Goal: Find specific page/section: Find specific page/section

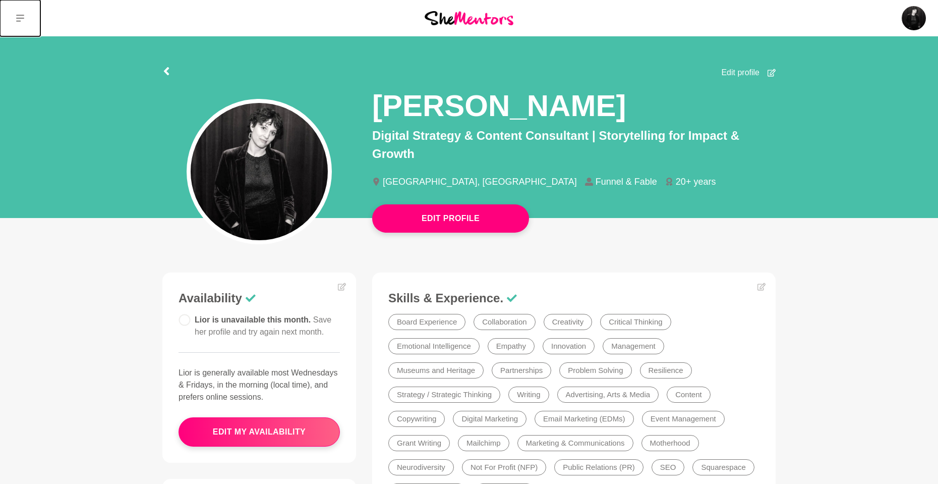
click at [26, 17] on button at bounding box center [20, 18] width 40 height 36
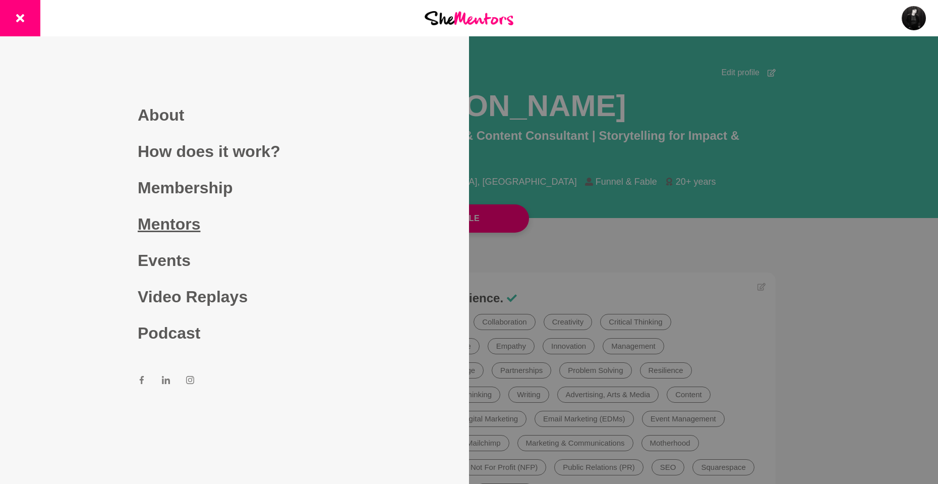
click at [178, 233] on link "Mentors" at bounding box center [235, 224] width 194 height 36
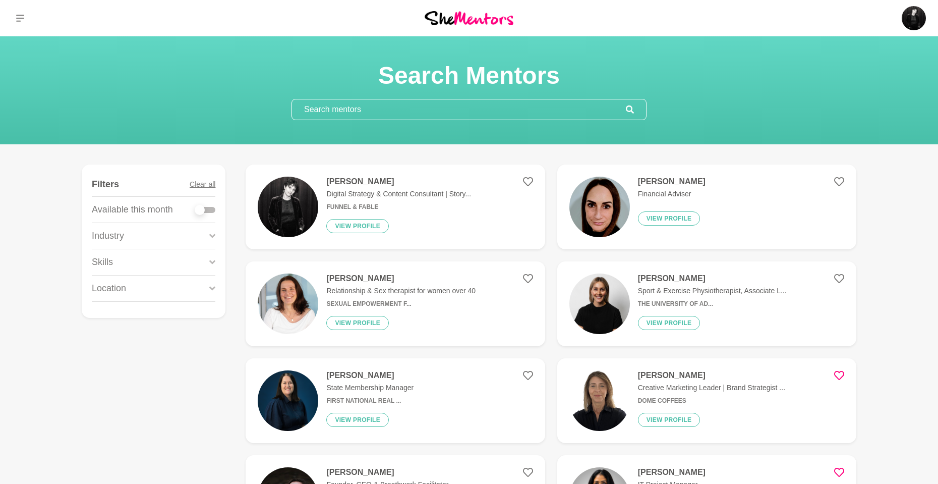
click at [436, 111] on input "text" at bounding box center [459, 109] width 334 height 20
paste input "Bookkeeper and Money Coach [PERSON_NAME]"
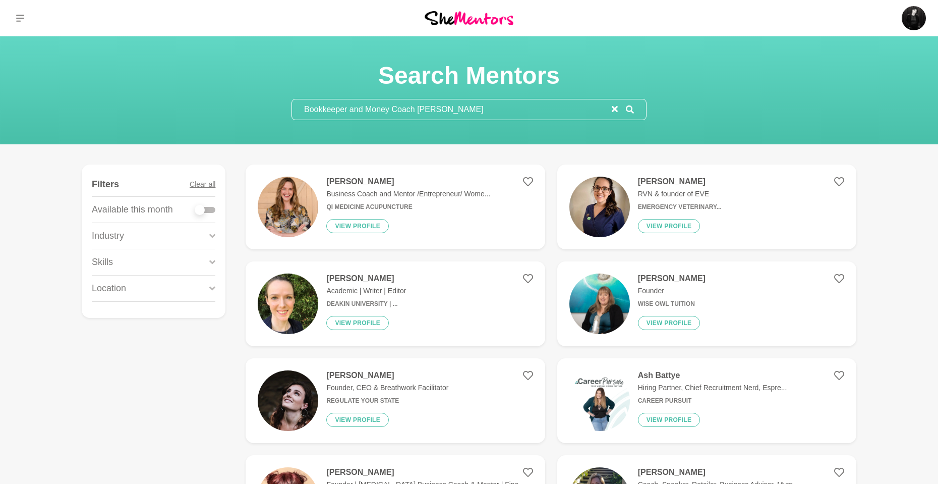
drag, startPoint x: 418, startPoint y: 108, endPoint x: 266, endPoint y: 91, distance: 152.8
click at [266, 91] on div "Search Mentors Bookkeeper and Money Coach [PERSON_NAME]" at bounding box center [469, 91] width 914 height 60
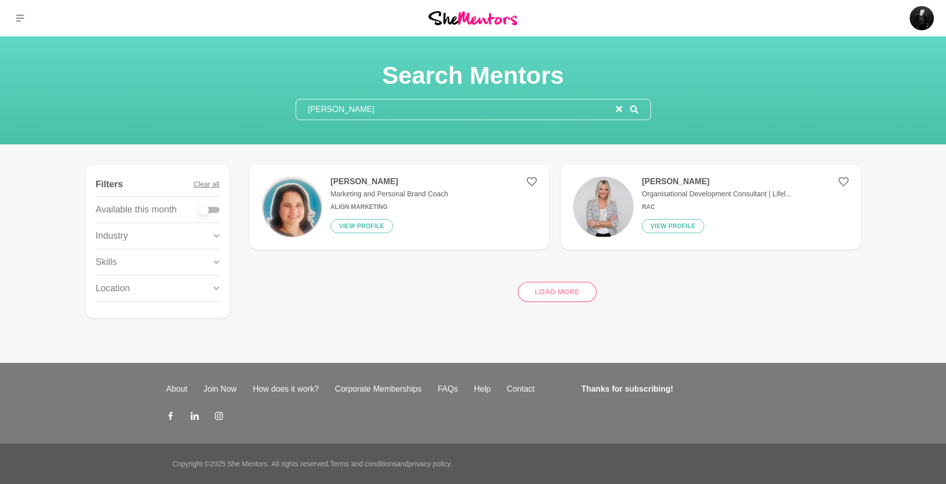
click at [550, 292] on div "Load more" at bounding box center [555, 287] width 611 height 61
drag, startPoint x: 356, startPoint y: 111, endPoint x: 247, endPoint y: 104, distance: 109.2
click at [247, 104] on div "Search Mentors [PERSON_NAME]" at bounding box center [472, 91] width 921 height 60
paste input "[PERSON_NAME]"
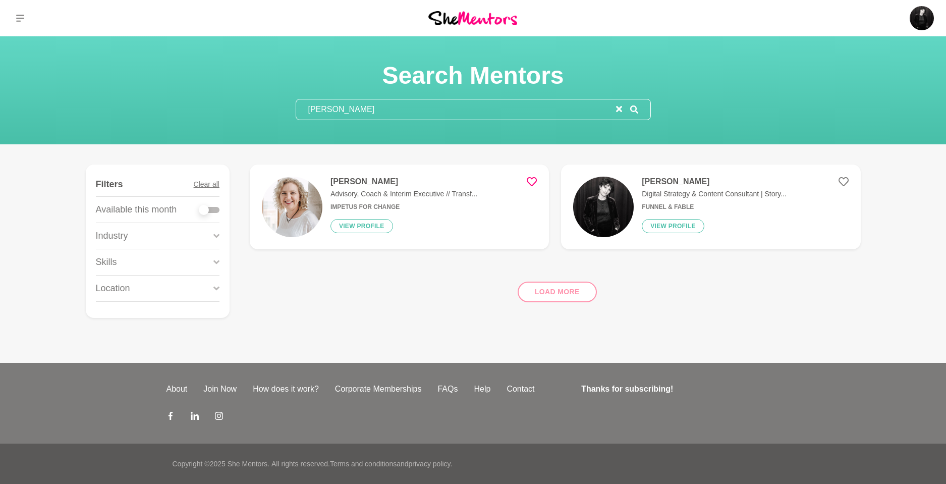
type input "[PERSON_NAME]"
click at [532, 180] on icon at bounding box center [531, 182] width 10 height 10
click at [353, 225] on button "View profile" at bounding box center [361, 226] width 63 height 14
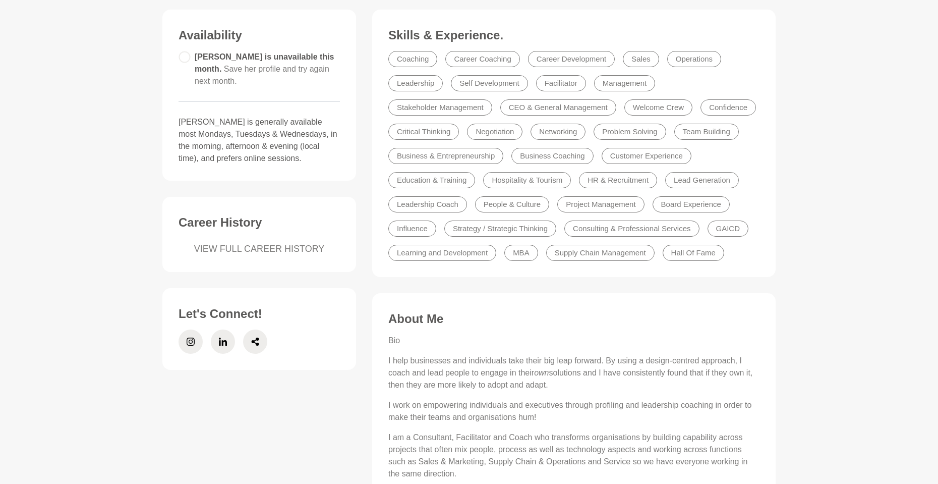
scroll to position [271, 0]
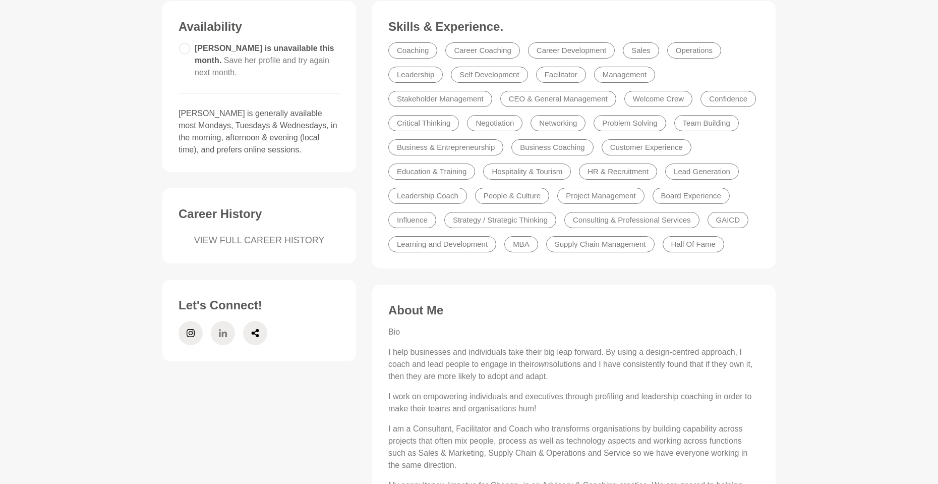
click at [226, 329] on icon at bounding box center [223, 333] width 8 height 24
